Goal: Navigation & Orientation: Find specific page/section

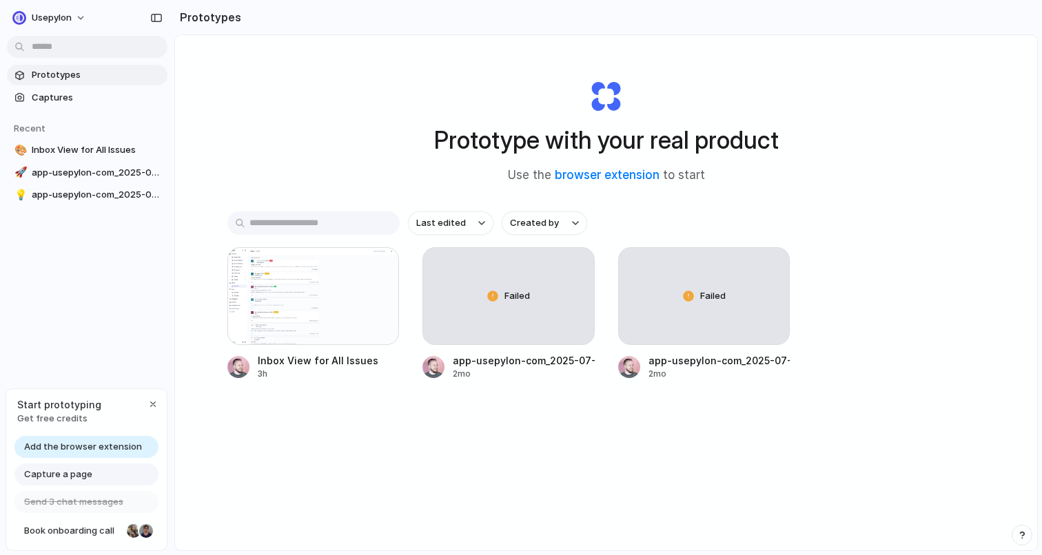
click at [716, 154] on h1 "Prototype with your real product" at bounding box center [606, 140] width 344 height 37
drag, startPoint x: 716, startPoint y: 154, endPoint x: 753, endPoint y: 81, distance: 81.3
click at [753, 81] on div "Prototype with your real product Use the browser extension to start" at bounding box center [606, 126] width 551 height 149
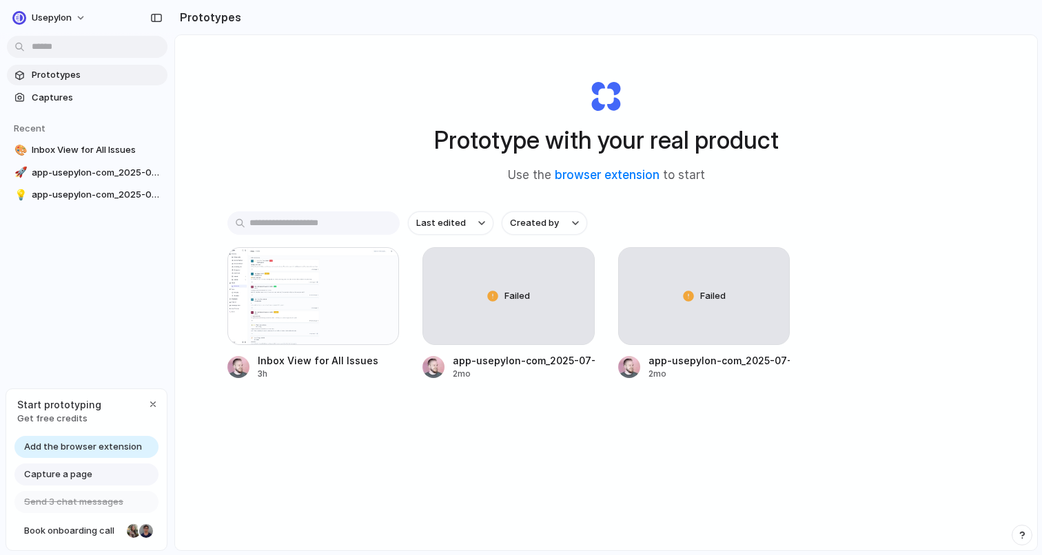
click at [654, 130] on h1 "Prototype with your real product" at bounding box center [606, 140] width 344 height 37
click at [150, 401] on div "button" at bounding box center [152, 404] width 11 height 11
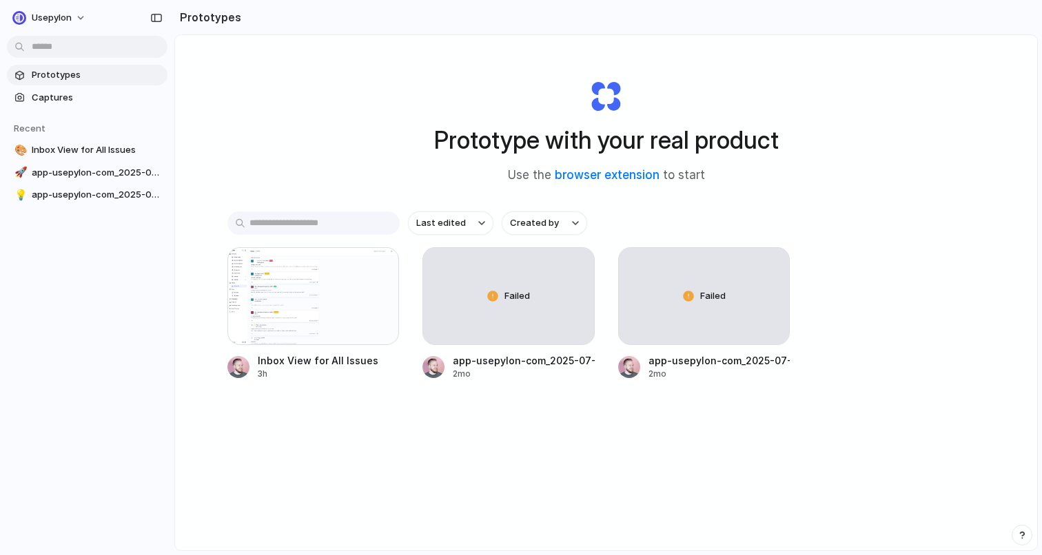
click at [255, 103] on div "Prototype with your real product Use the browser extension to start Last edited…" at bounding box center [606, 329] width 862 height 588
click at [91, 149] on span "Inbox View for All Issues" at bounding box center [97, 150] width 130 height 14
click at [324, 311] on div at bounding box center [313, 296] width 172 height 98
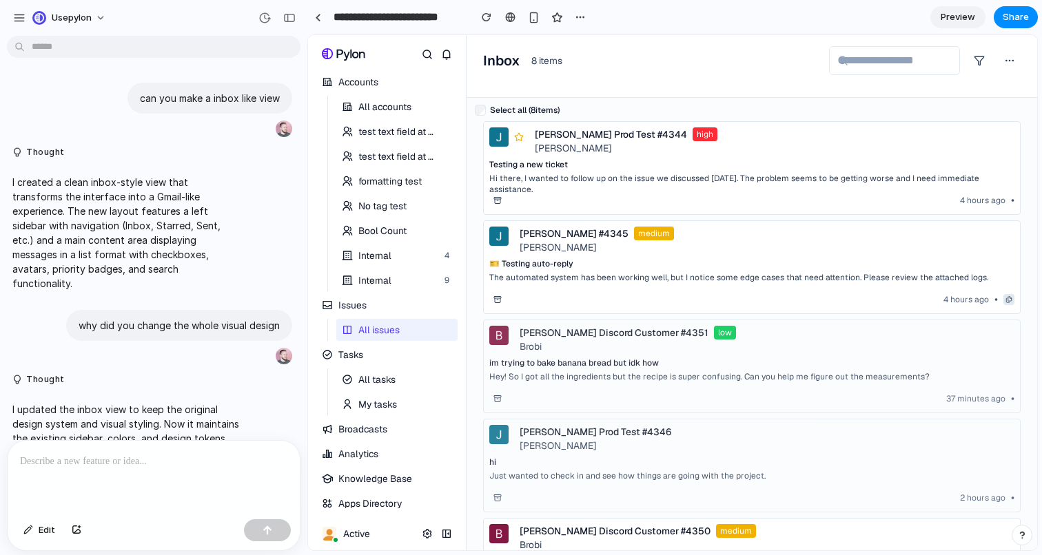
scroll to position [333, 0]
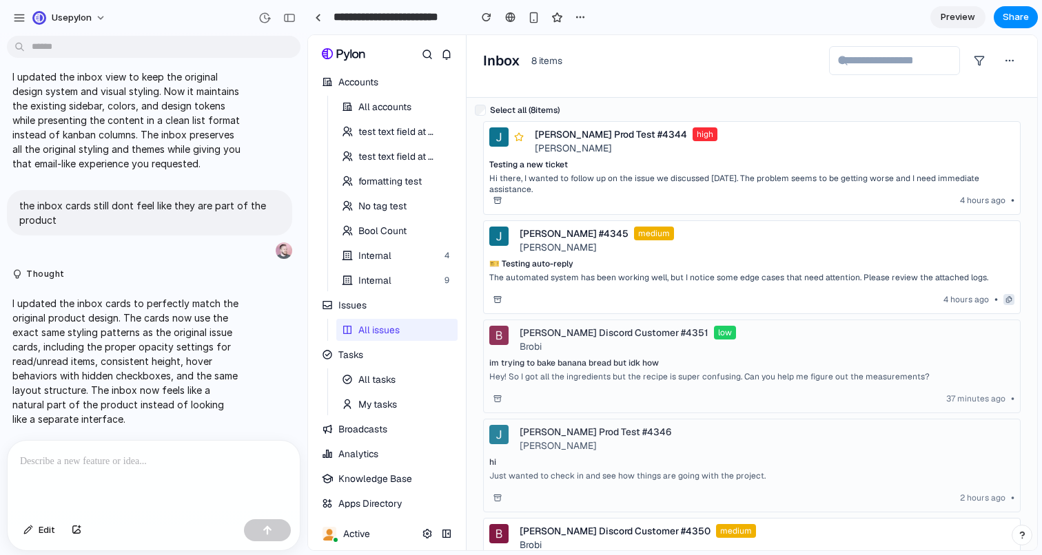
click at [545, 191] on p "Hi there, I wanted to follow up on the issue we discussed [DATE]. The problem s…" at bounding box center [751, 184] width 525 height 22
click at [548, 242] on div "[PERSON_NAME]" at bounding box center [596, 247] width 154 height 14
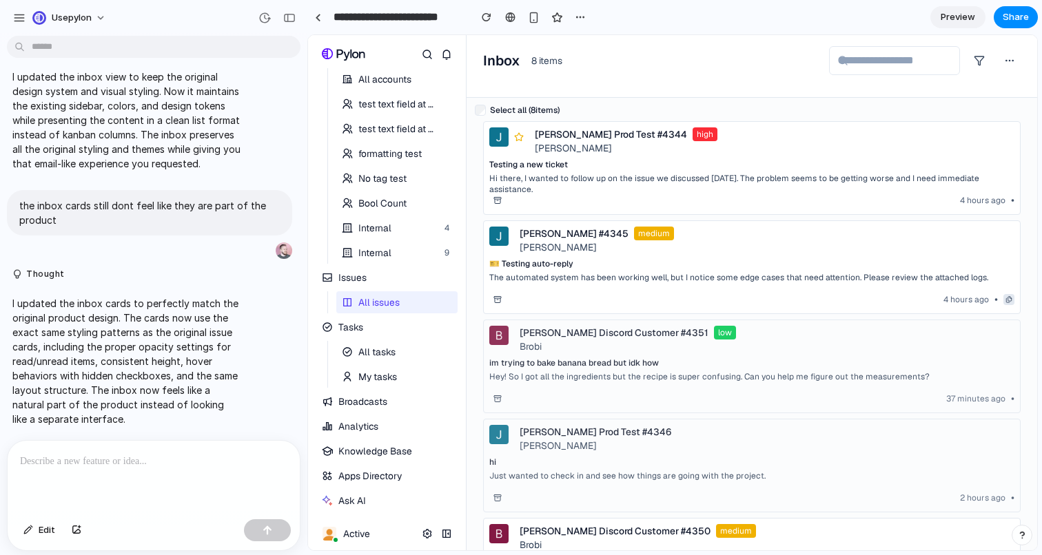
scroll to position [0, 0]
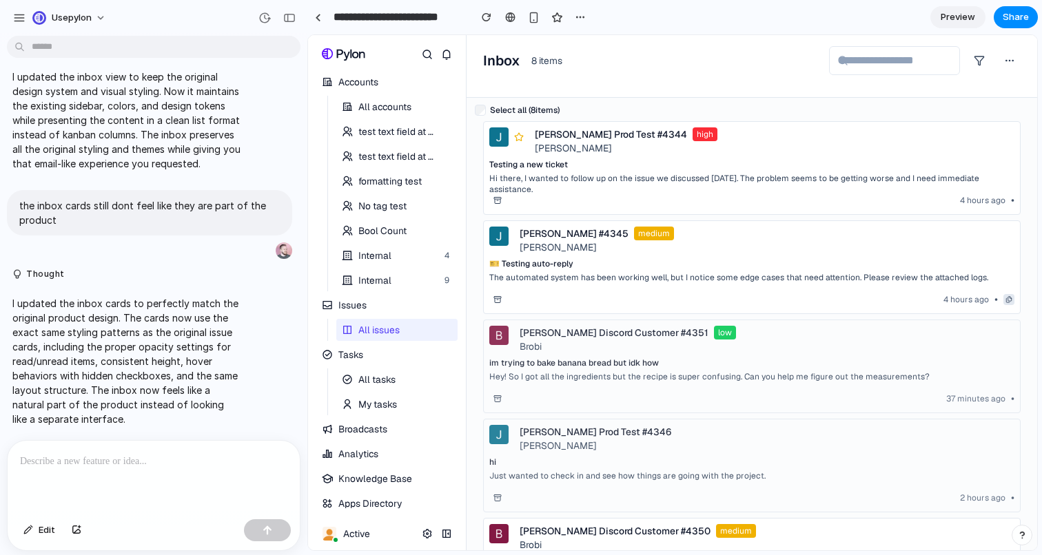
click at [506, 64] on h1 "Inbox" at bounding box center [501, 60] width 37 height 19
drag, startPoint x: 506, startPoint y: 64, endPoint x: 595, endPoint y: 65, distance: 88.9
click at [597, 65] on div "Inbox 8 items" at bounding box center [751, 60] width 537 height 29
click at [595, 65] on div "Inbox 8 items" at bounding box center [751, 60] width 537 height 29
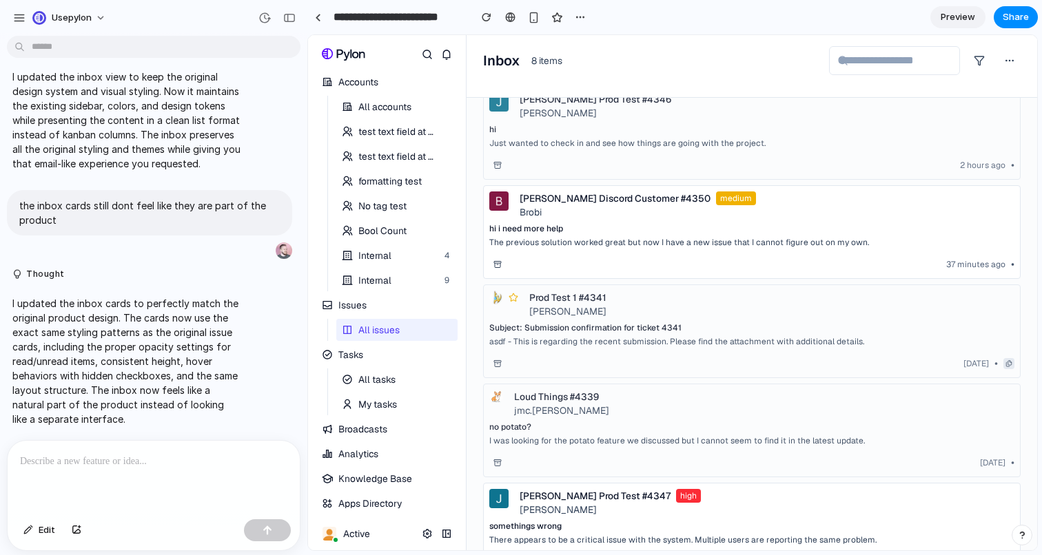
scroll to position [365, 0]
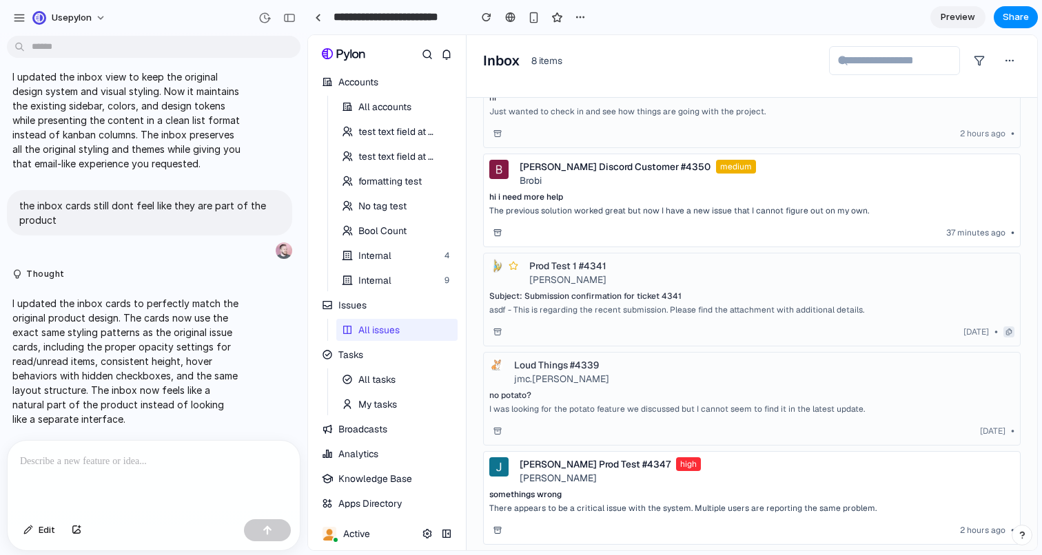
click at [603, 408] on p "I was looking for the potato feature we discussed but I cannot seem to find it …" at bounding box center [676, 409] width 375 height 11
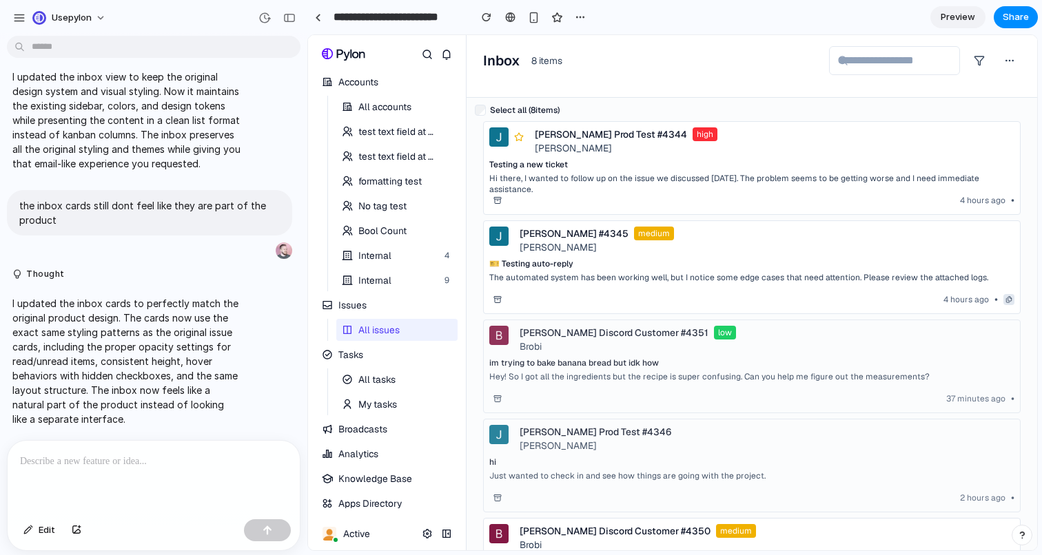
click at [1009, 61] on icon at bounding box center [1009, 60] width 11 height 11
click at [979, 58] on icon at bounding box center [978, 60] width 11 height 11
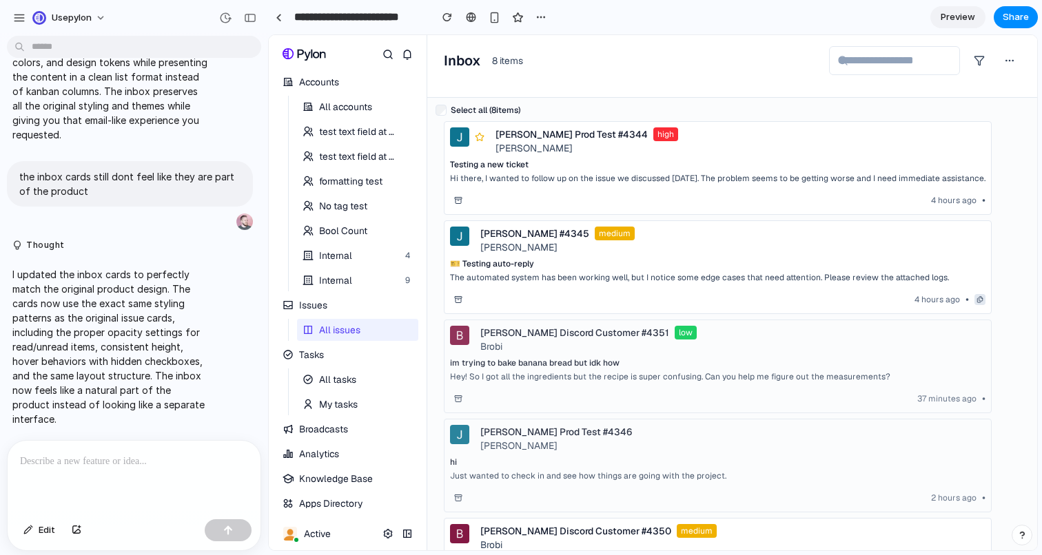
scroll to position [362, 0]
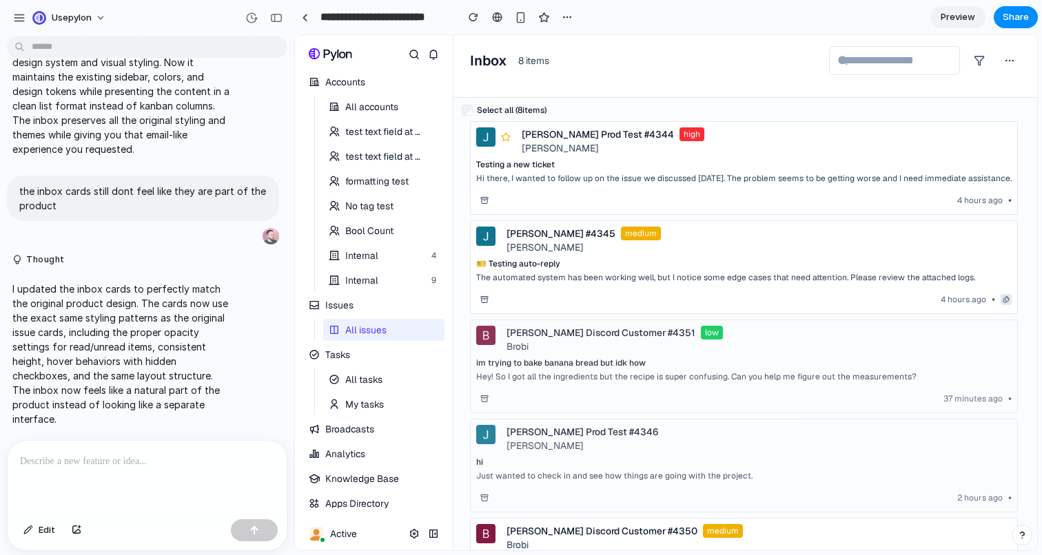
drag, startPoint x: 304, startPoint y: 493, endPoint x: 294, endPoint y: 481, distance: 14.6
click at [367, 97] on link "All accounts" at bounding box center [372, 107] width 99 height 22
click at [370, 132] on span "test text field at the end" at bounding box center [383, 131] width 77 height 17
click at [313, 302] on icon at bounding box center [314, 305] width 11 height 11
click at [314, 305] on icon at bounding box center [314, 305] width 11 height 11
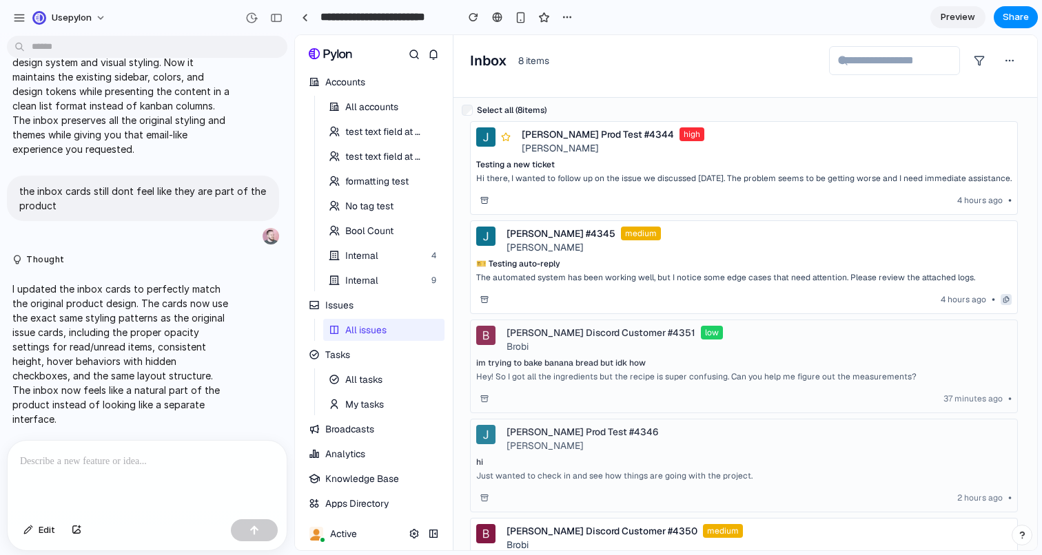
click at [319, 358] on icon at bounding box center [314, 354] width 11 height 11
click at [312, 355] on icon at bounding box center [314, 354] width 11 height 11
click at [345, 351] on span "Tasks" at bounding box center [372, 354] width 94 height 11
click at [310, 355] on icon at bounding box center [314, 354] width 11 height 11
click at [317, 389] on div "All tasks My tasks" at bounding box center [379, 392] width 130 height 47
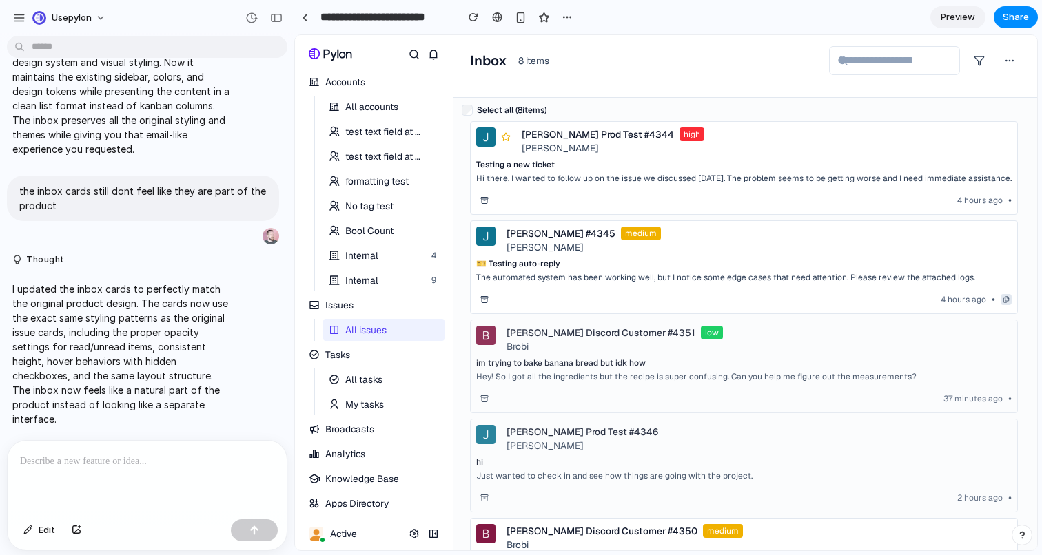
click at [335, 373] on link "All tasks" at bounding box center [372, 380] width 99 height 22
click at [331, 406] on icon at bounding box center [334, 404] width 11 height 11
click at [340, 390] on link "All tasks" at bounding box center [372, 380] width 99 height 22
click at [372, 286] on div "Internal" at bounding box center [361, 280] width 33 height 17
click at [385, 238] on link "Bool Count" at bounding box center [372, 231] width 99 height 22
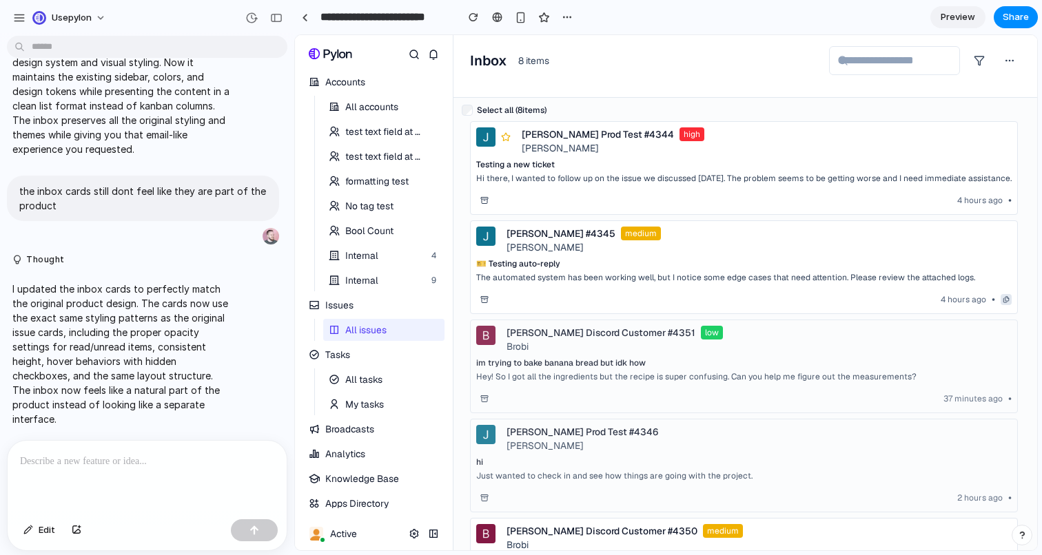
click at [377, 256] on link "Internal" at bounding box center [372, 256] width 99 height 22
click at [370, 281] on div "Internal" at bounding box center [361, 280] width 33 height 17
click at [433, 333] on icon "button" at bounding box center [434, 330] width 2 height 8
click at [462, 305] on div "John Prod Test #4344 high Mal Reynolds Testing a new ticket Hi there, I wanted …" at bounding box center [744, 518] width 564 height 794
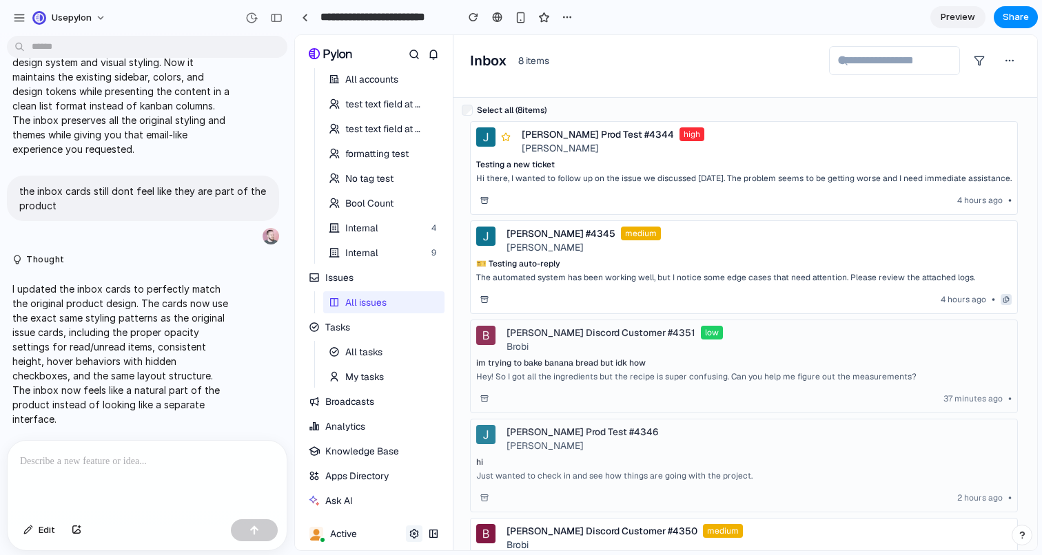
click at [413, 535] on icon at bounding box center [413, 533] width 11 height 11
click at [395, 454] on span "Knowledge Base" at bounding box center [380, 451] width 111 height 11
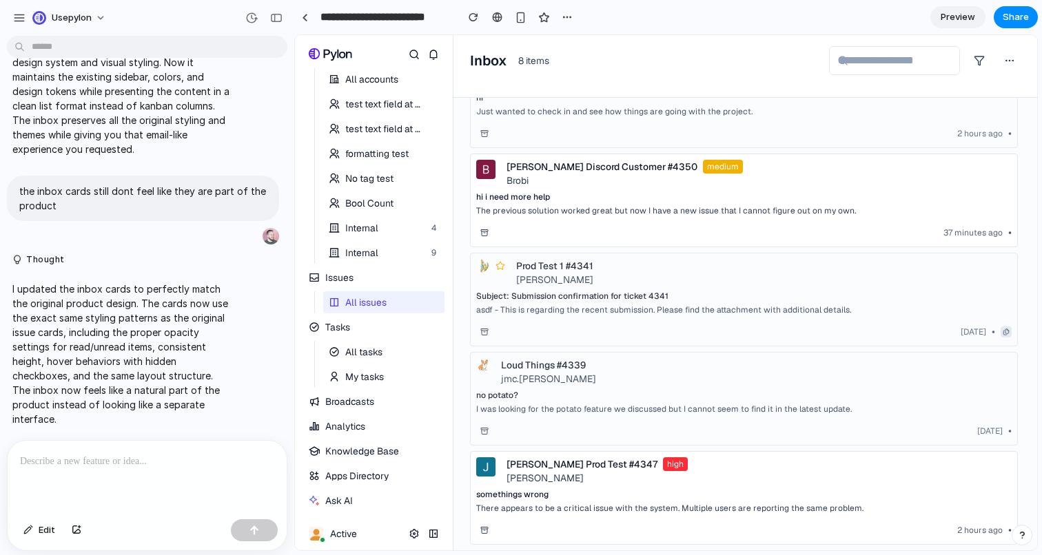
scroll to position [0, 0]
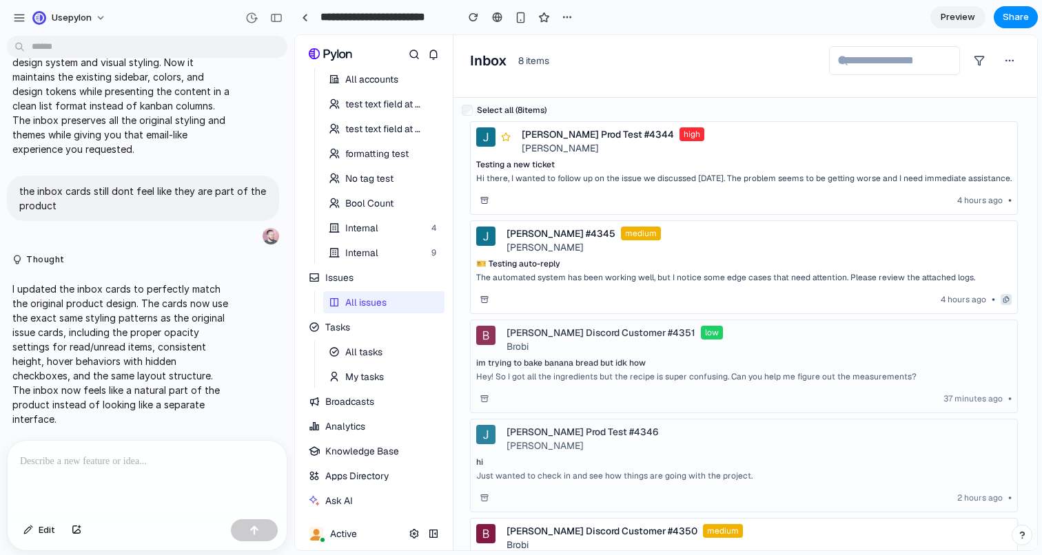
click at [382, 425] on span "Analytics" at bounding box center [372, 426] width 94 height 11
click at [558, 290] on div "Joe Bugs #4345 medium Mal Reynolds 🎫 Testing auto-reply The automated system ha…" at bounding box center [744, 267] width 548 height 94
click at [546, 380] on p "Hey! So I got all the ingredients but the recipe is super confusing. Can you he…" at bounding box center [696, 376] width 440 height 11
click at [552, 469] on div "hi Just wanted to check in and see how things are going with the project." at bounding box center [614, 469] width 276 height 25
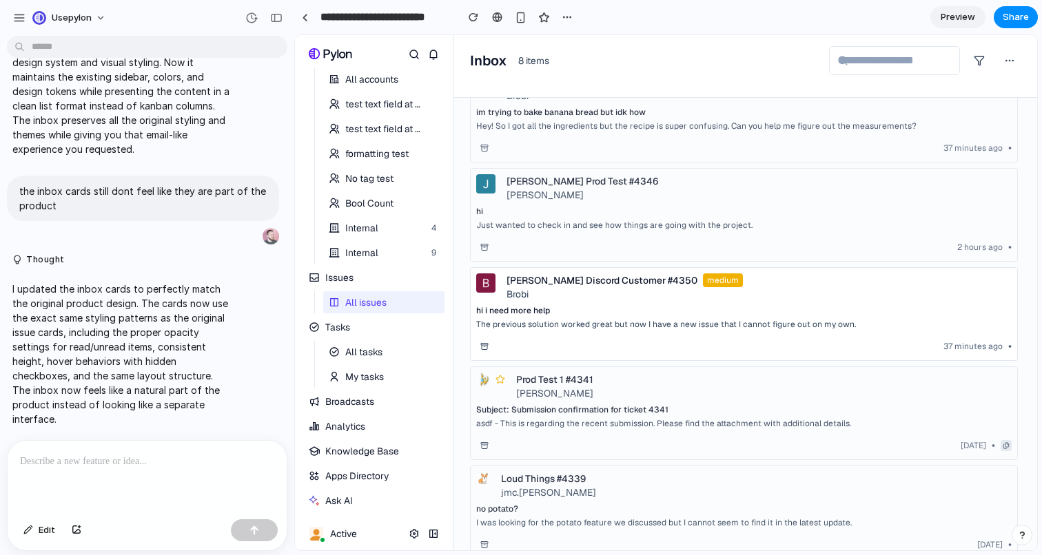
scroll to position [365, 0]
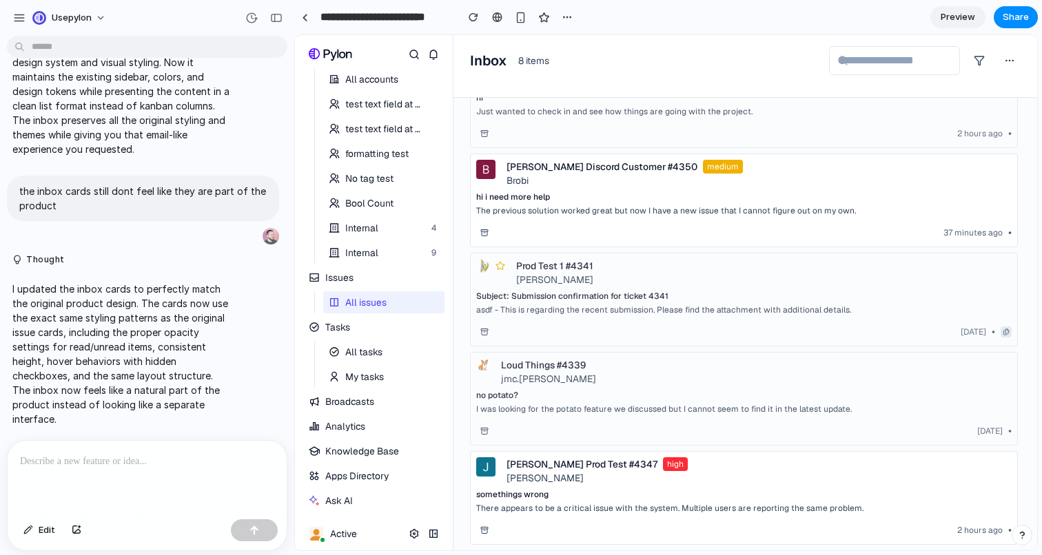
click at [367, 330] on span "Tasks" at bounding box center [372, 327] width 94 height 11
click at [309, 327] on icon at bounding box center [314, 327] width 11 height 11
click at [315, 278] on icon at bounding box center [314, 277] width 11 height 11
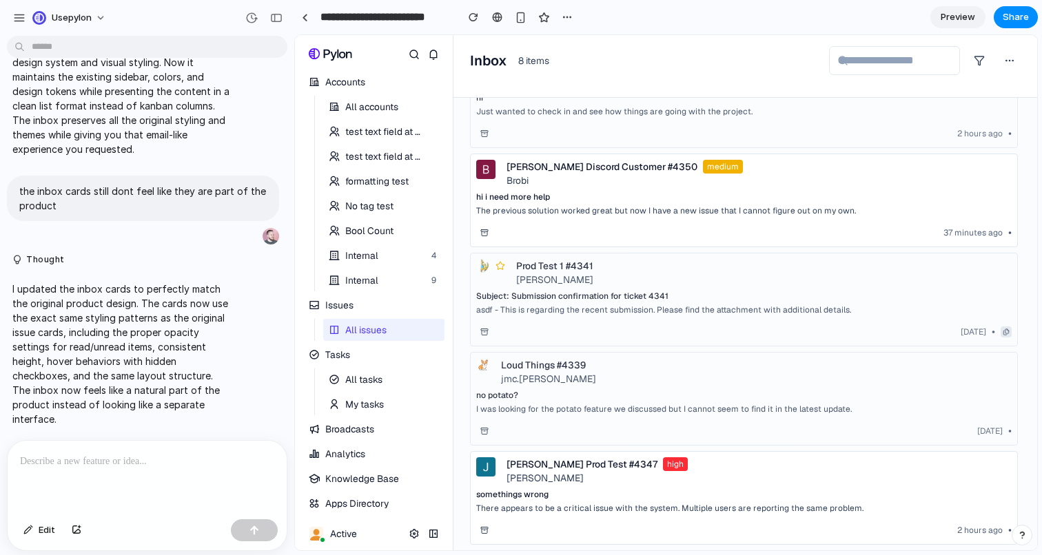
click at [432, 103] on icon "button" at bounding box center [433, 106] width 11 height 11
click at [437, 281] on div "9" at bounding box center [433, 280] width 17 height 11
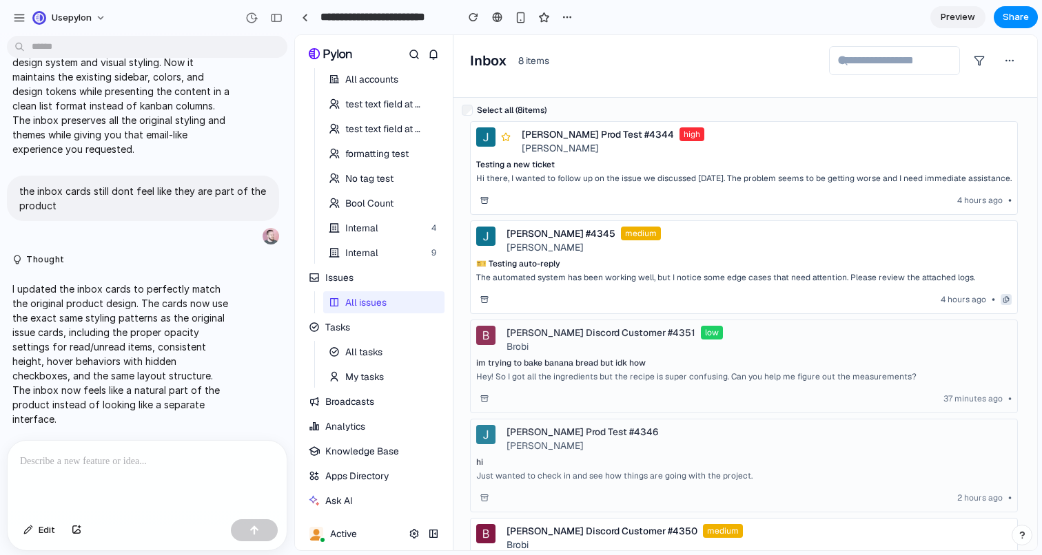
click at [560, 167] on div "Testing a new ticket" at bounding box center [743, 164] width 535 height 11
click at [479, 358] on div "im trying to bake banana bread but idk how" at bounding box center [696, 363] width 440 height 11
click at [493, 467] on div "hi" at bounding box center [614, 462] width 276 height 11
click at [590, 157] on div "John Prod Test #4344 high Mal Reynolds" at bounding box center [743, 143] width 535 height 32
click at [14, 17] on div "button" at bounding box center [19, 18] width 12 height 12
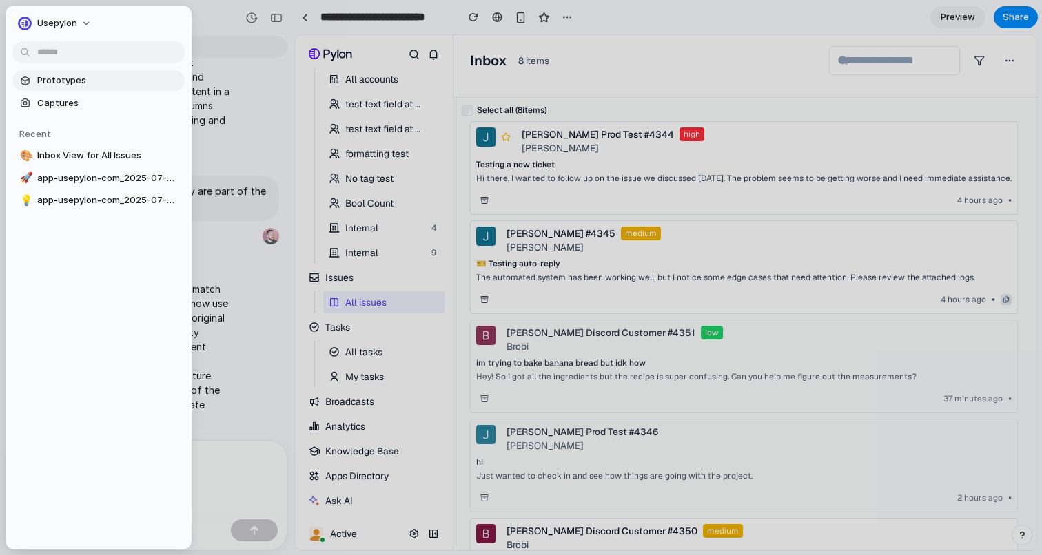
click at [73, 80] on span "Prototypes" at bounding box center [108, 81] width 142 height 14
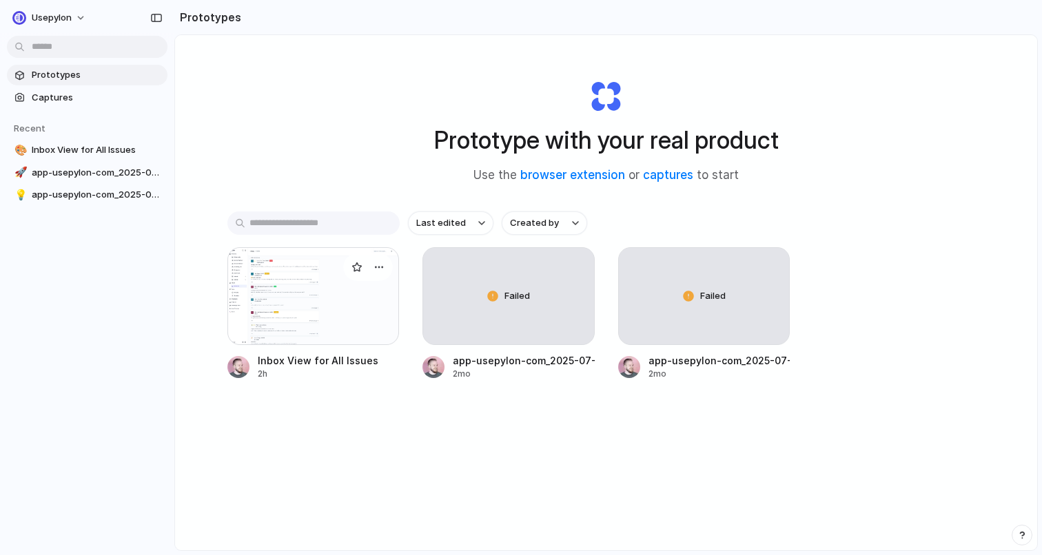
click at [346, 313] on div at bounding box center [313, 296] width 172 height 98
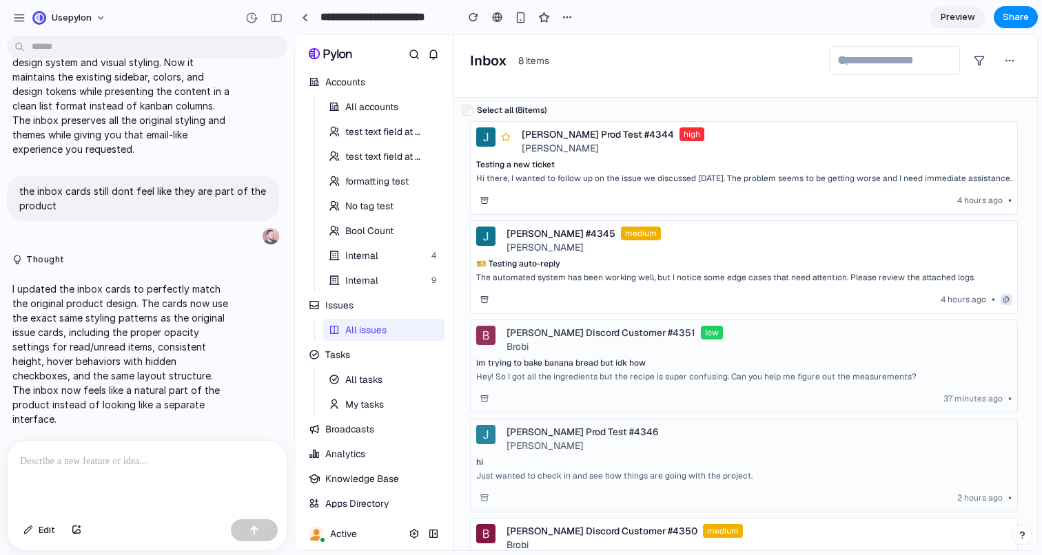
scroll to position [28, 0]
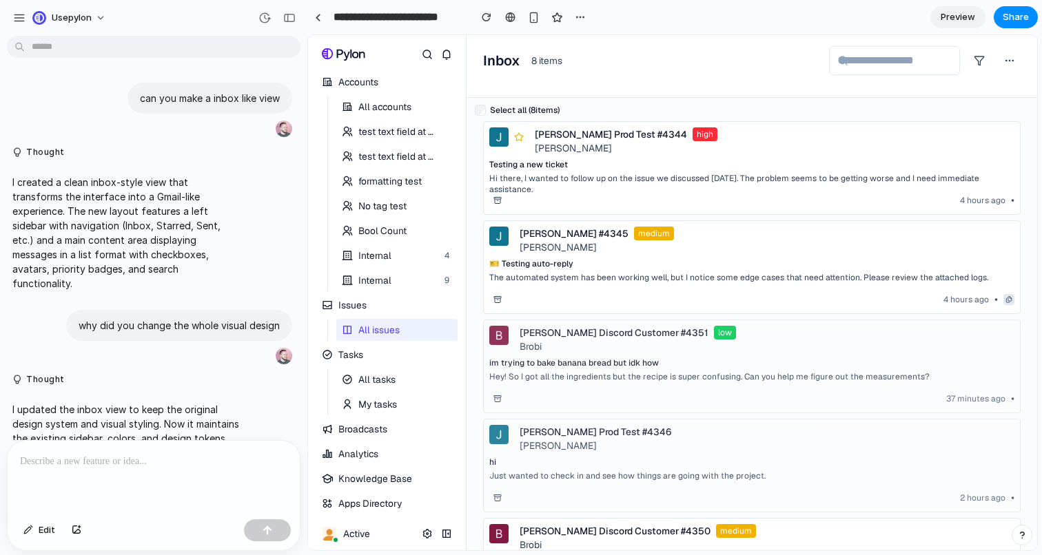
scroll to position [601, 0]
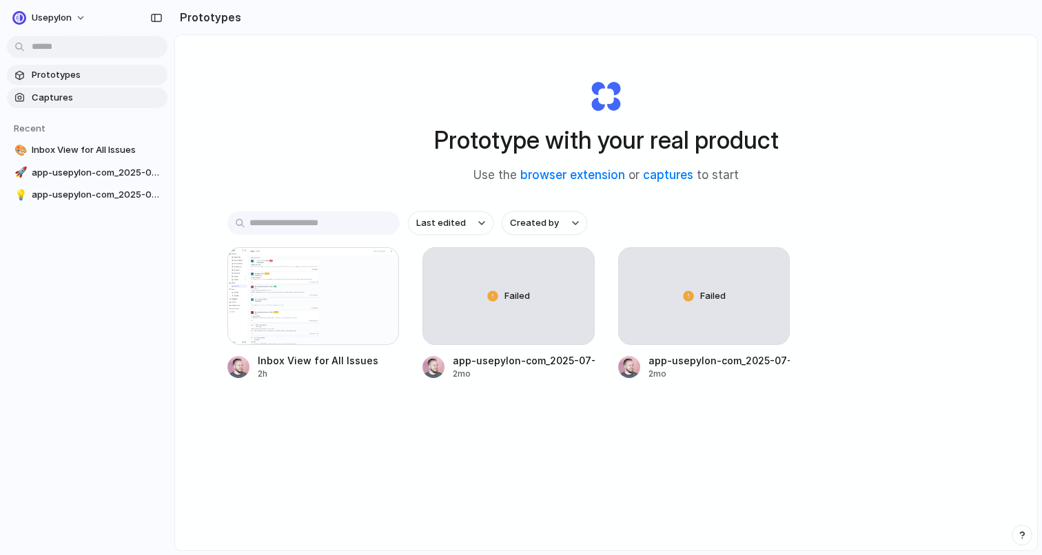
click at [95, 103] on span "Captures" at bounding box center [97, 98] width 130 height 14
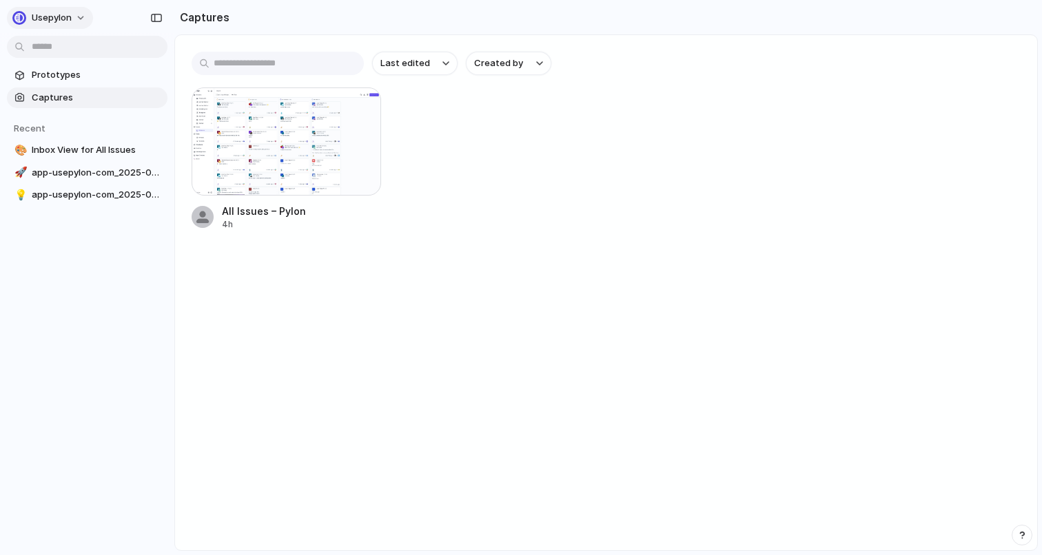
click at [78, 14] on button "usepylon" at bounding box center [50, 18] width 86 height 22
click at [152, 160] on span "Neutral dark" at bounding box center [160, 159] width 54 height 14
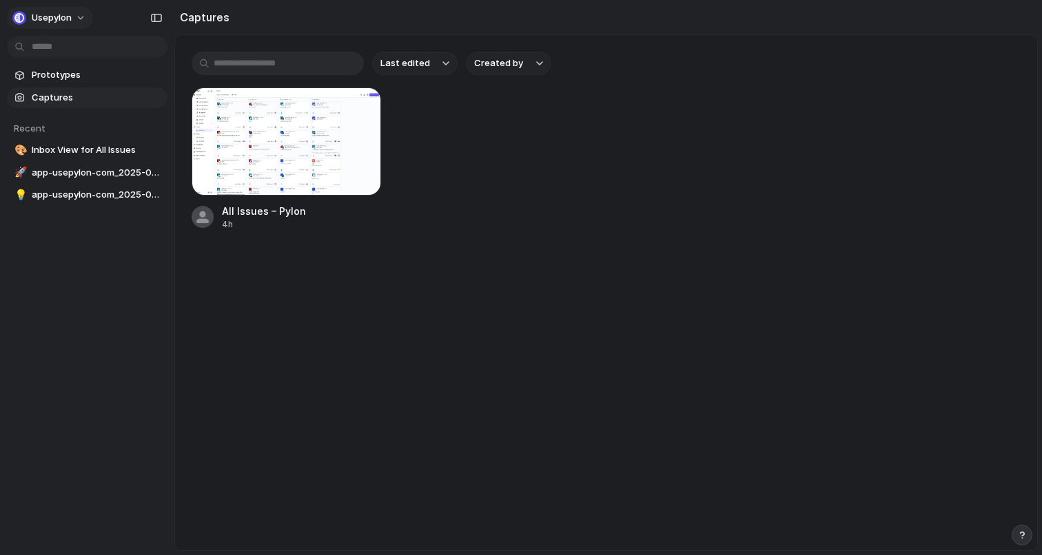
click at [81, 15] on button "usepylon" at bounding box center [50, 18] width 86 height 22
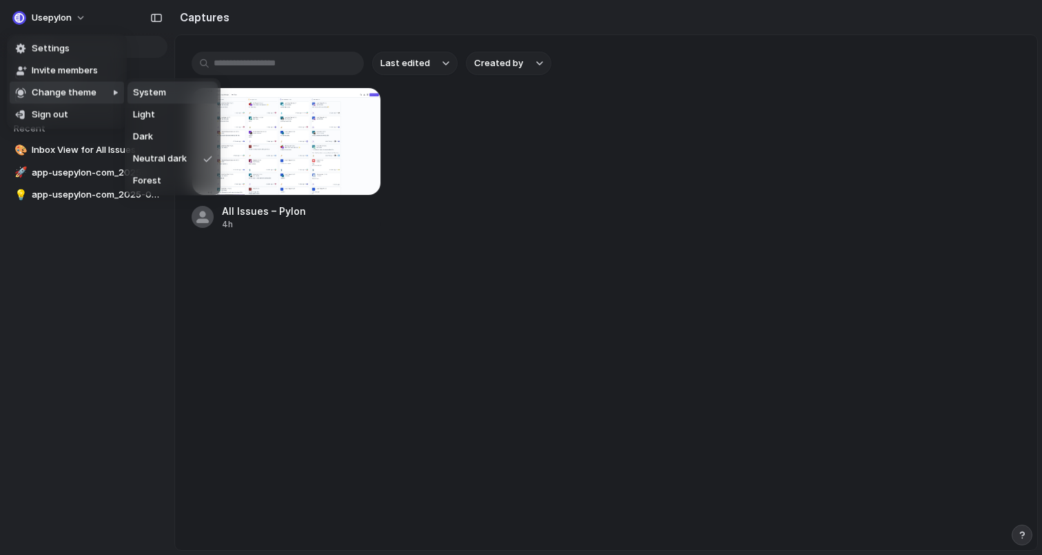
click at [174, 95] on li "System" at bounding box center [172, 93] width 90 height 22
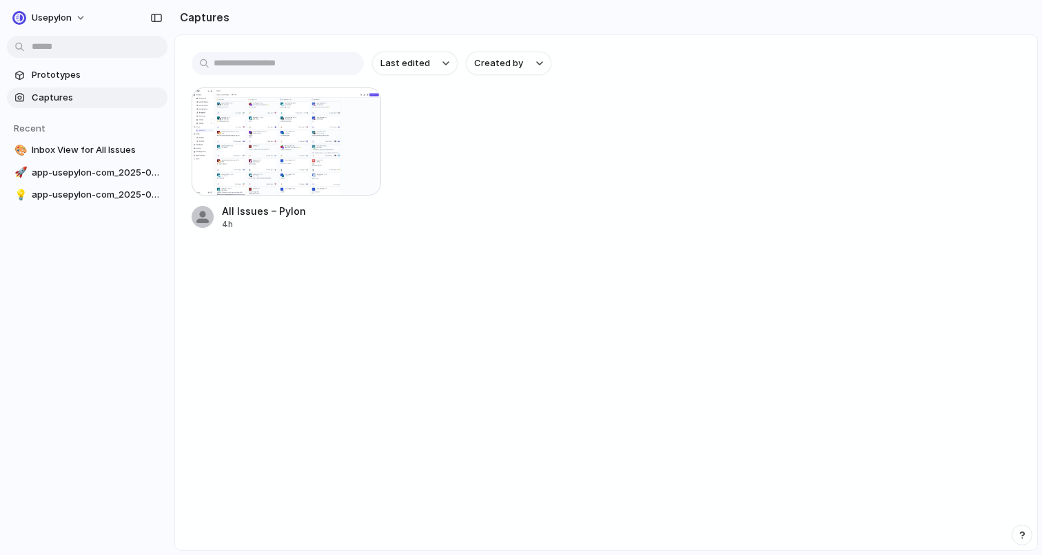
click at [124, 43] on body "usepylon Prototypes Captures Recent 🎨 Inbox View for All Issues 🚀 app-usepylon-…" at bounding box center [521, 277] width 1042 height 555
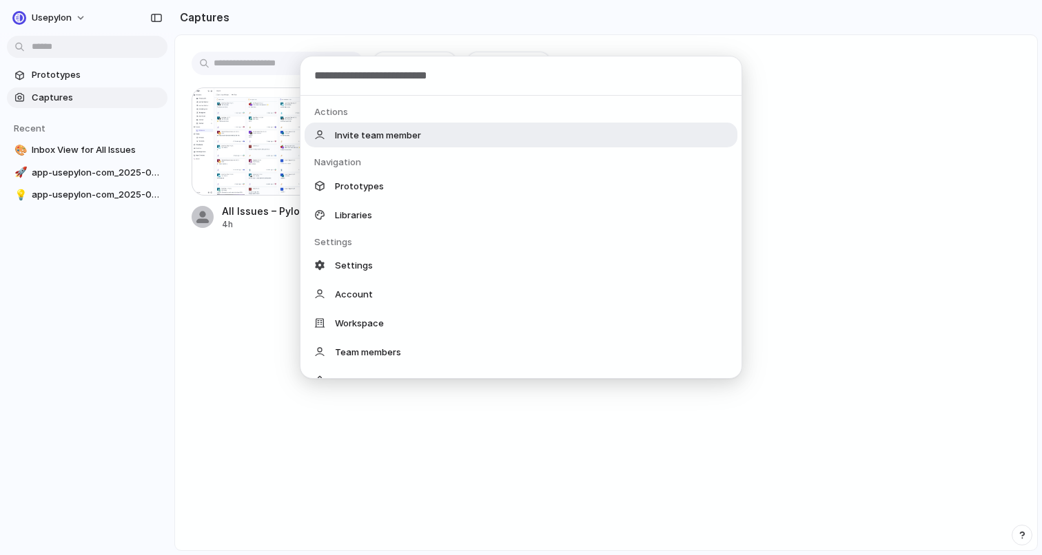
click at [138, 375] on div "Actions Invite team member Navigation Prototypes Libraries Settings Settings Ac…" at bounding box center [521, 277] width 1042 height 555
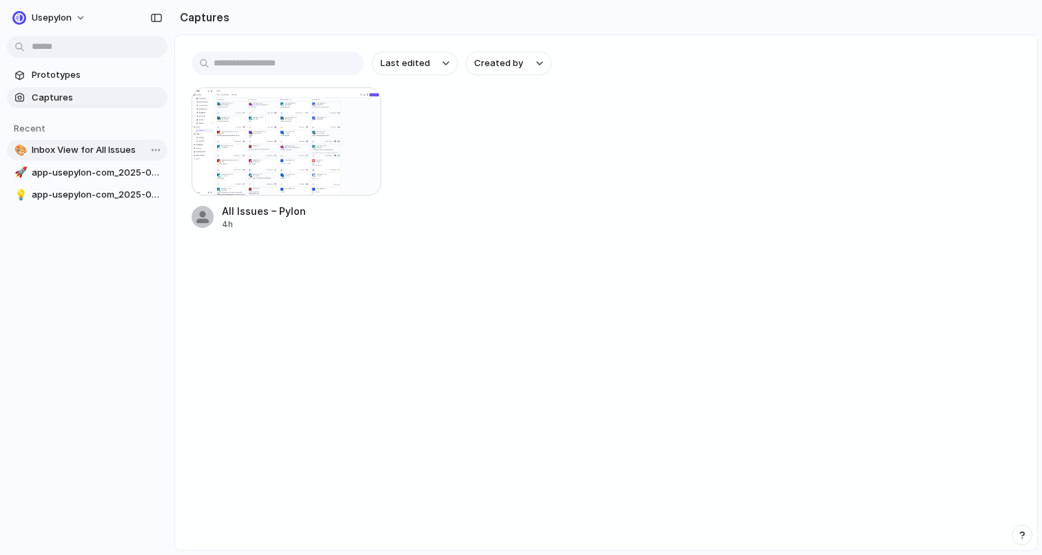
click at [67, 149] on span "Inbox View for All Issues" at bounding box center [97, 150] width 130 height 14
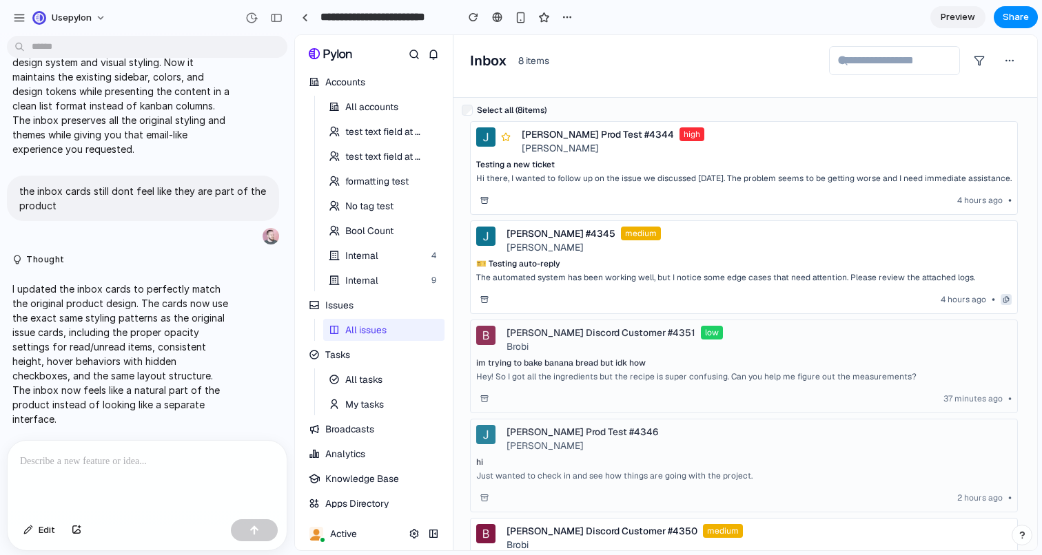
click at [508, 48] on div "Inbox 8 items" at bounding box center [745, 60] width 550 height 29
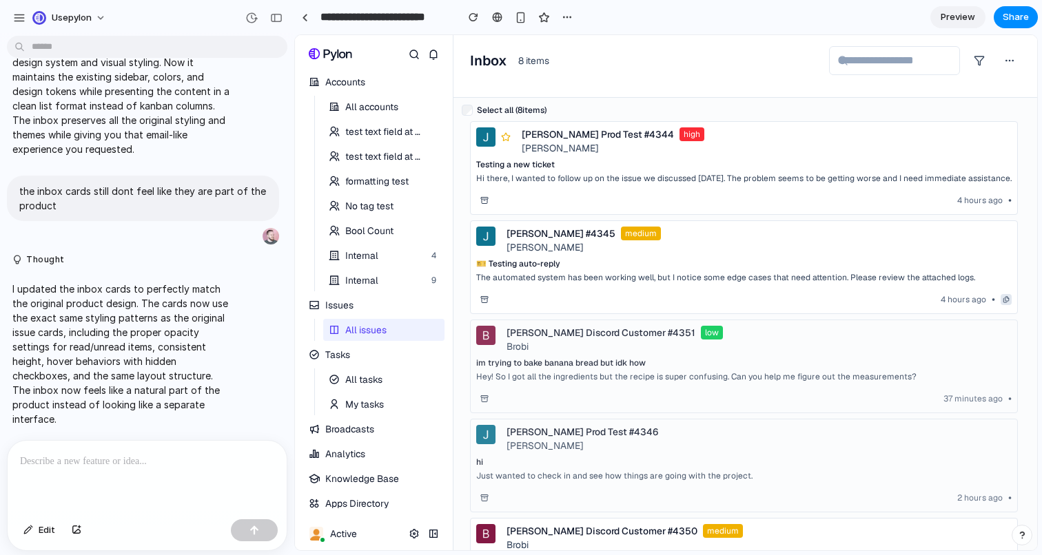
click at [375, 118] on div "All accounts test text field at the end test text field at the end formatting t…" at bounding box center [383, 194] width 121 height 196
click at [373, 332] on span "All issues" at bounding box center [365, 330] width 41 height 17
click at [374, 383] on span "All tasks" at bounding box center [363, 379] width 37 height 17
click at [389, 309] on span "Issues" at bounding box center [372, 305] width 94 height 11
click at [386, 342] on ul "Accounts G + A All accounts test text field at the end test text field at the e…" at bounding box center [373, 305] width 141 height 468
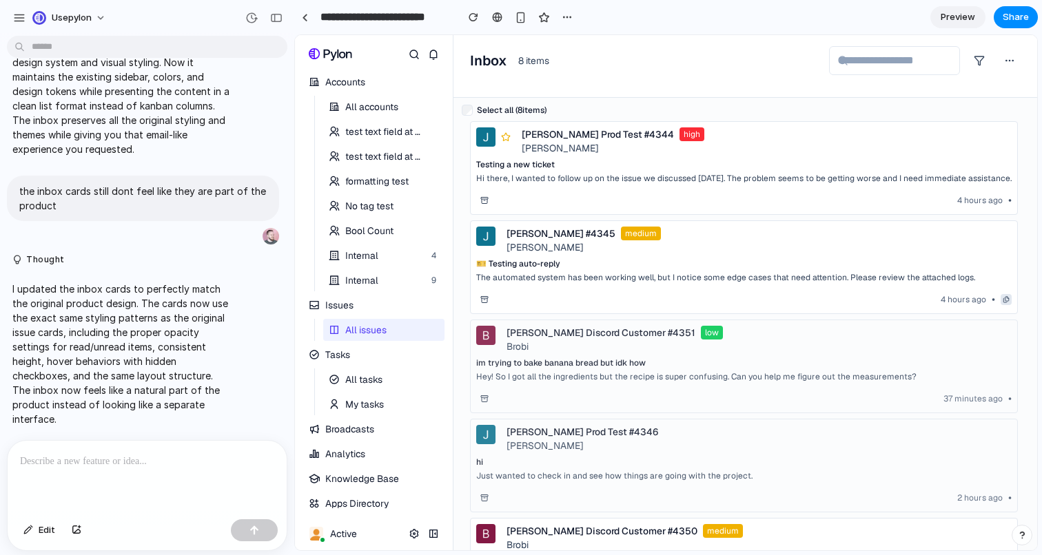
click at [393, 298] on button "Issues G + I" at bounding box center [372, 305] width 138 height 22
click at [383, 330] on span "All issues" at bounding box center [365, 330] width 41 height 17
click at [308, 22] on link at bounding box center [304, 17] width 21 height 21
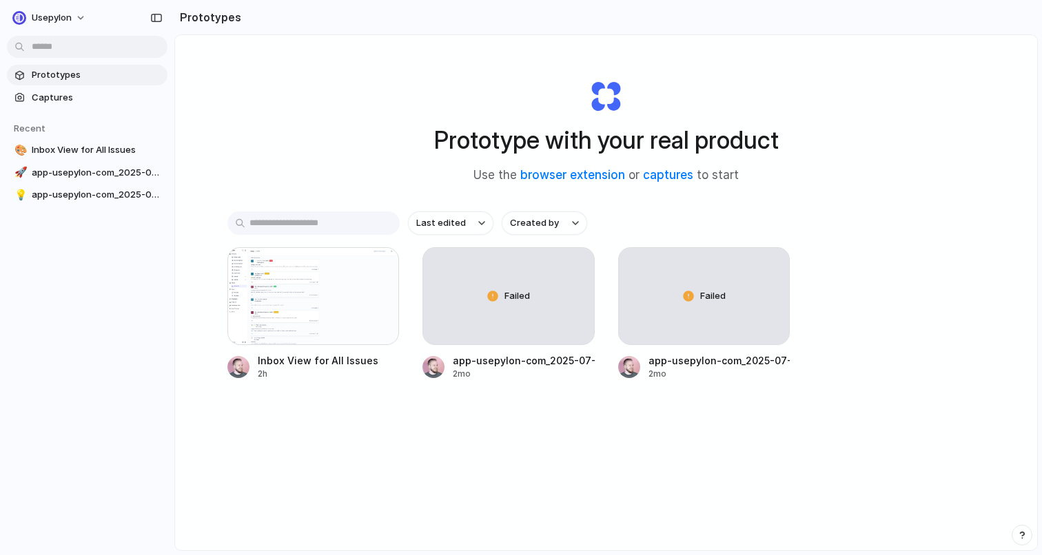
click at [451, 160] on div "Prototype with your real product Use the browser extension or captures to start" at bounding box center [606, 126] width 551 height 149
drag, startPoint x: 451, startPoint y: 160, endPoint x: 473, endPoint y: 112, distance: 52.7
click at [473, 112] on div "Prototype with your real product Use the browser extension or captures to start" at bounding box center [606, 126] width 551 height 149
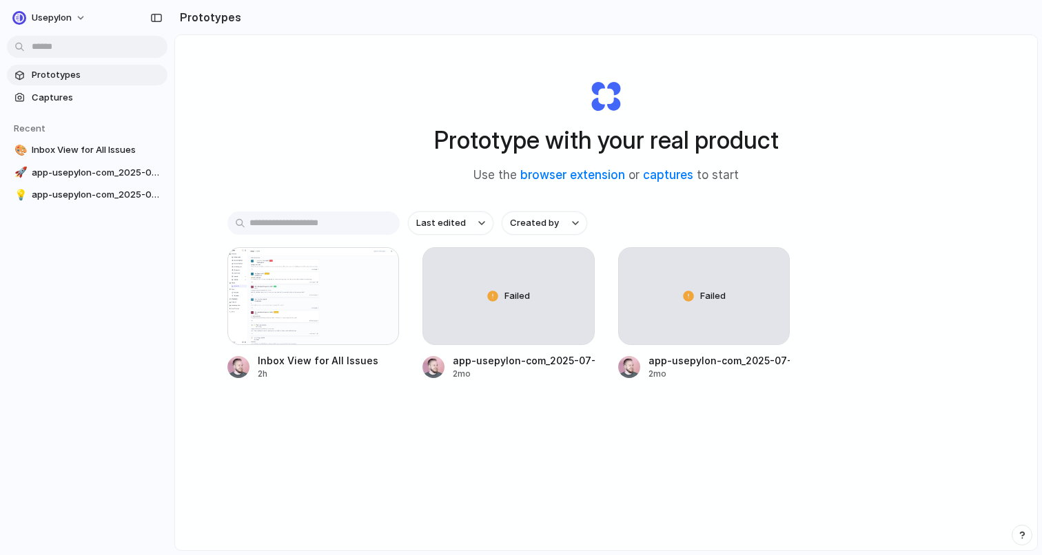
click at [473, 112] on div "Prototype with your real product Use the browser extension or captures to start" at bounding box center [606, 126] width 551 height 149
click at [54, 141] on link "🎨 Inbox View for All Issues" at bounding box center [87, 150] width 160 height 21
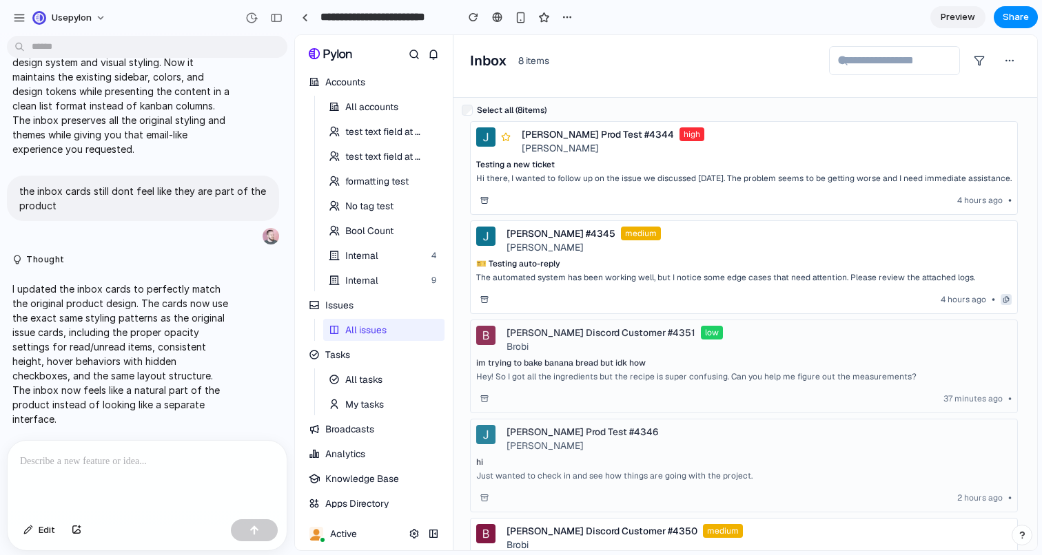
click at [407, 335] on link "All issues" at bounding box center [372, 330] width 99 height 22
click at [407, 331] on link "All issues" at bounding box center [372, 330] width 99 height 22
click at [194, 466] on p at bounding box center [147, 461] width 254 height 17
click at [201, 404] on p "I updated the inbox cards to perfectly match the original product design. The c…" at bounding box center [121, 354] width 218 height 145
click at [519, 18] on div "button" at bounding box center [521, 18] width 12 height 12
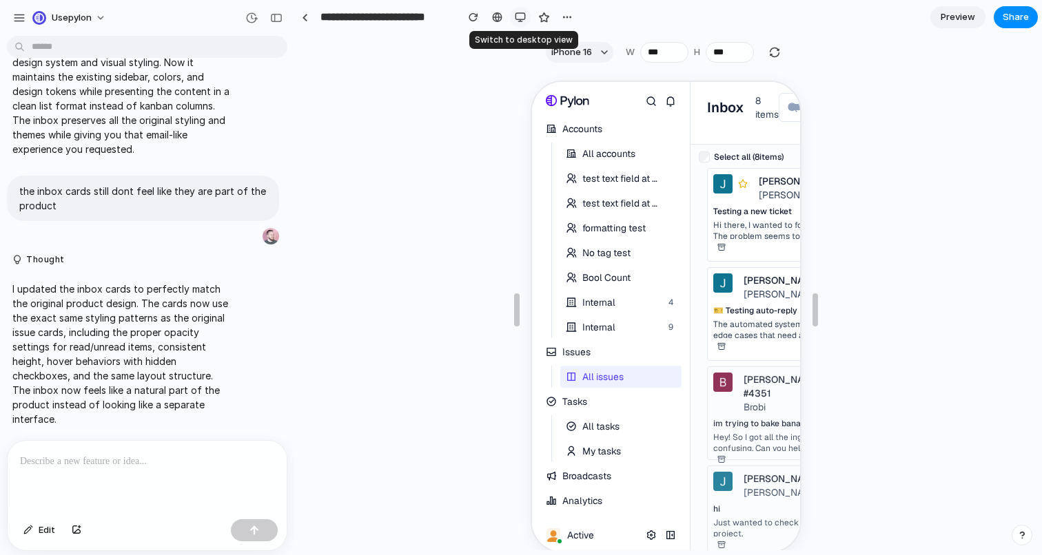
click at [519, 18] on div "button" at bounding box center [520, 17] width 11 height 11
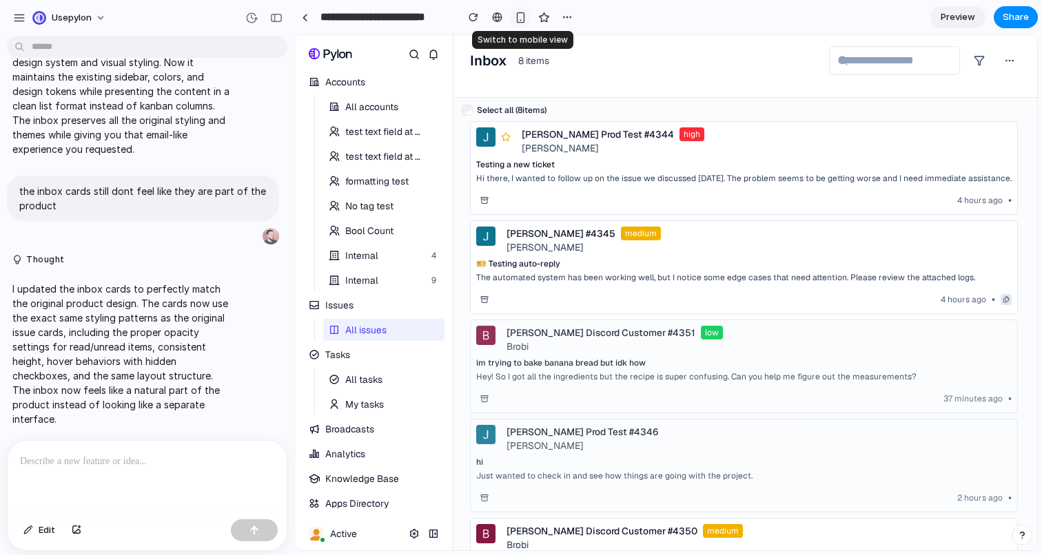
click at [519, 18] on div "button" at bounding box center [521, 18] width 12 height 12
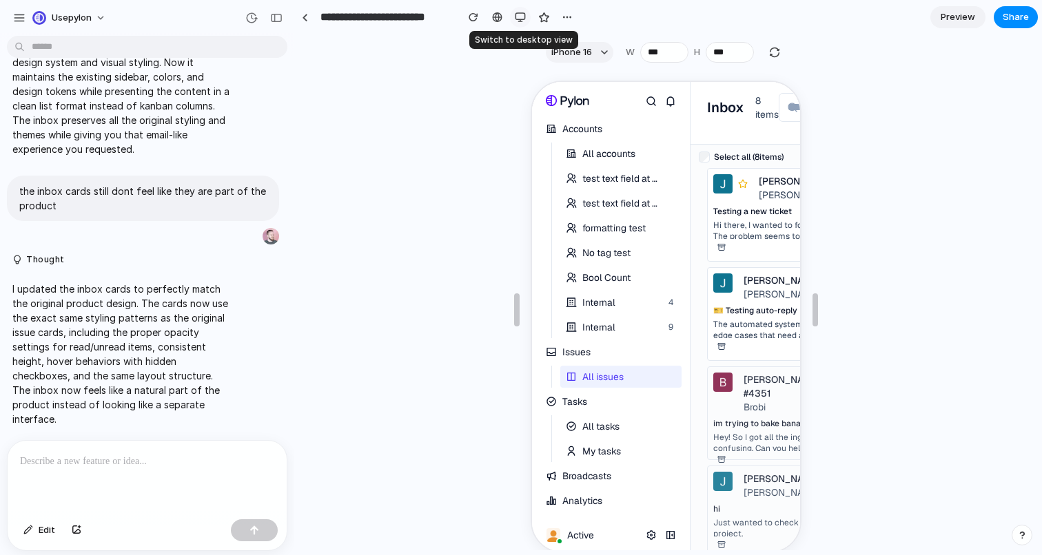
click at [519, 18] on div "button" at bounding box center [520, 17] width 11 height 11
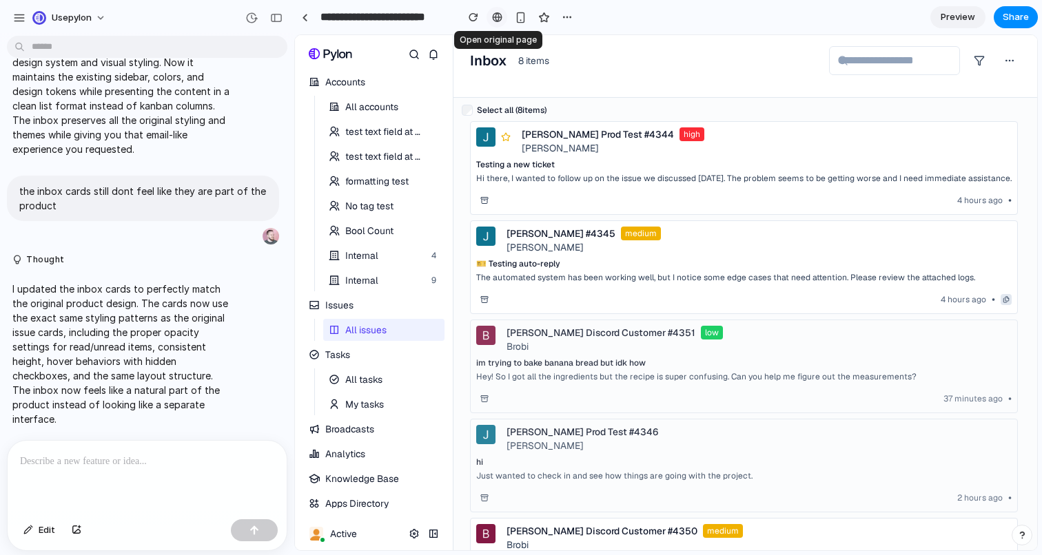
click at [501, 20] on div at bounding box center [497, 17] width 10 height 11
click at [471, 20] on div "button" at bounding box center [473, 17] width 10 height 10
click at [566, 14] on div "button" at bounding box center [566, 17] width 11 height 11
click at [566, 14] on div "Duplicate Delete" at bounding box center [521, 277] width 1042 height 555
click at [225, 462] on p at bounding box center [147, 461] width 254 height 17
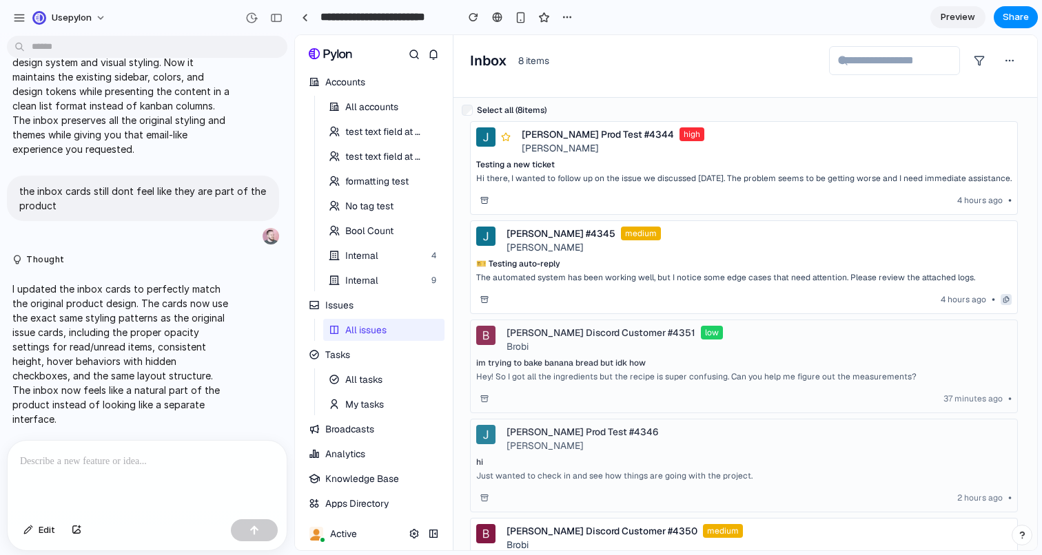
click at [247, 409] on div "I updated the inbox cards to perfectly match the original product design. The c…" at bounding box center [143, 353] width 272 height 161
click at [566, 15] on div "button" at bounding box center [566, 17] width 11 height 11
click at [566, 15] on div "Duplicate Delete" at bounding box center [521, 277] width 1042 height 555
